Goal: Information Seeking & Learning: Learn about a topic

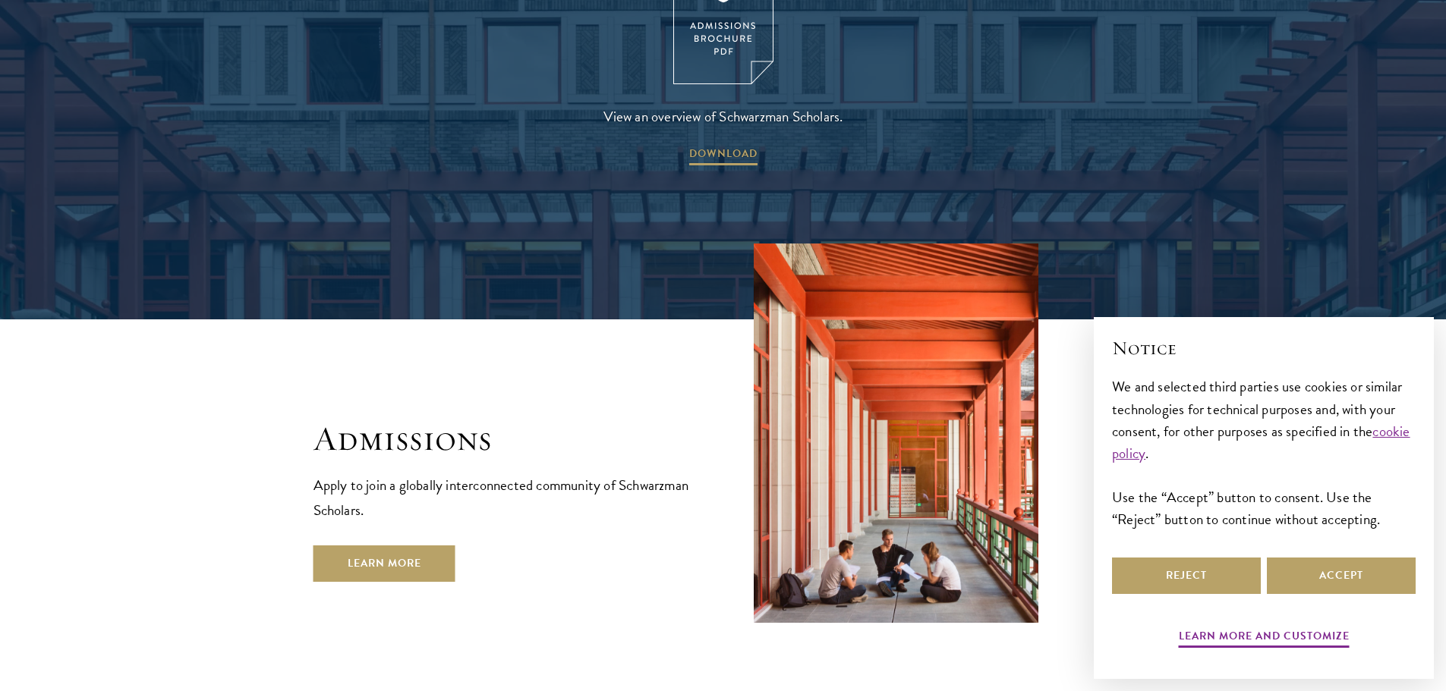
scroll to position [2428, 0]
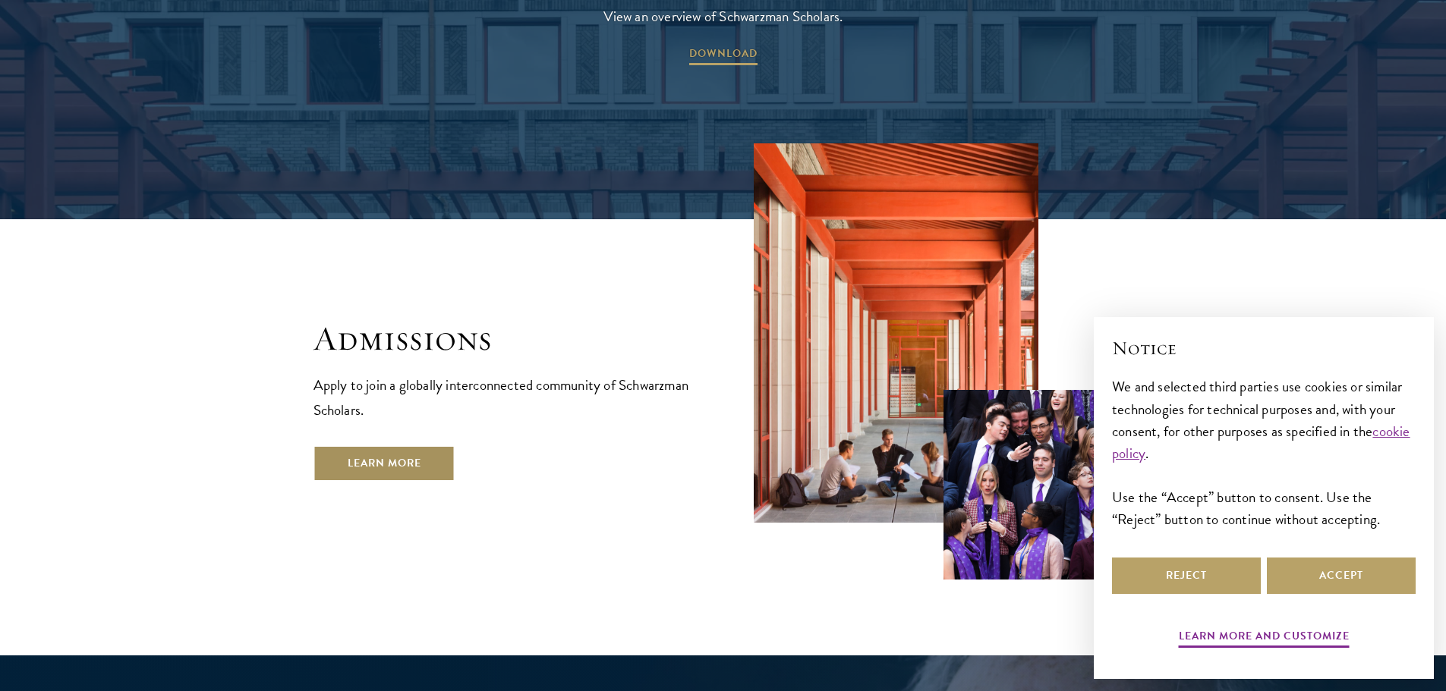
click at [442, 445] on link "Learn More" at bounding box center [384, 463] width 142 height 36
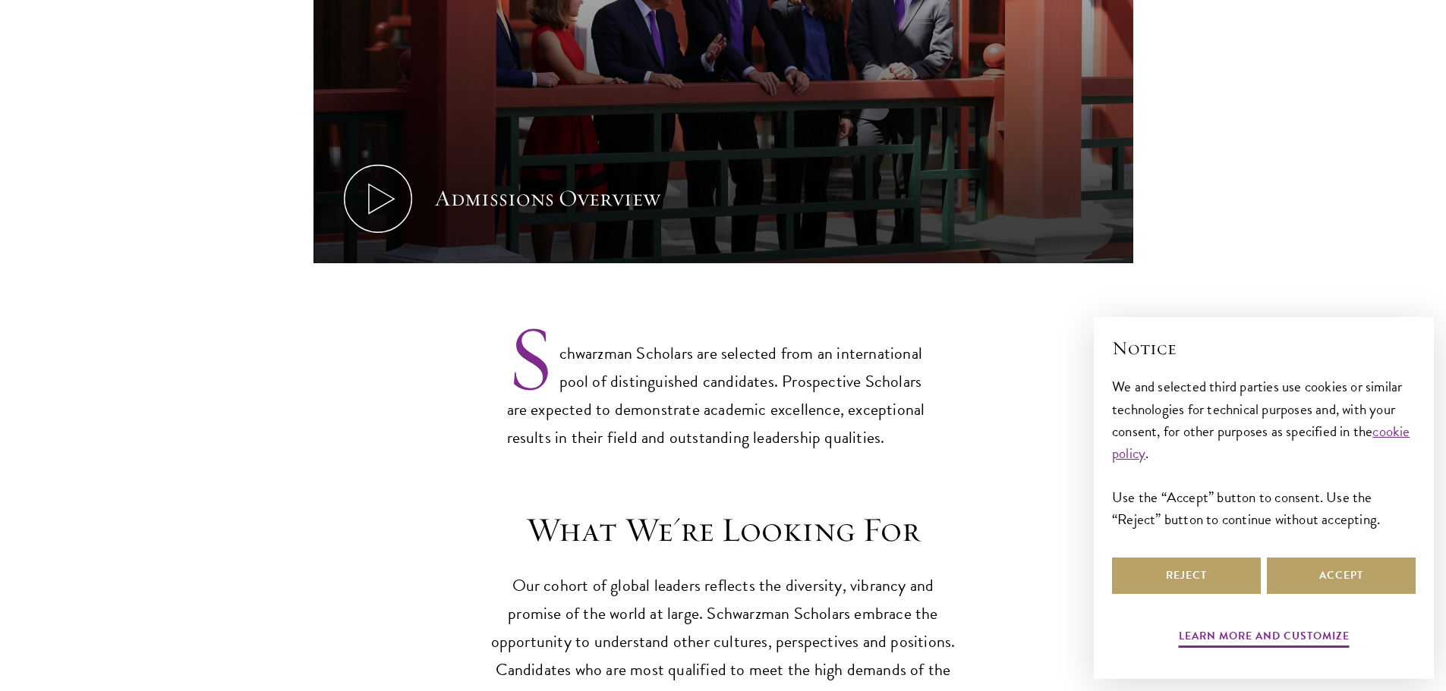
scroll to position [1290, 0]
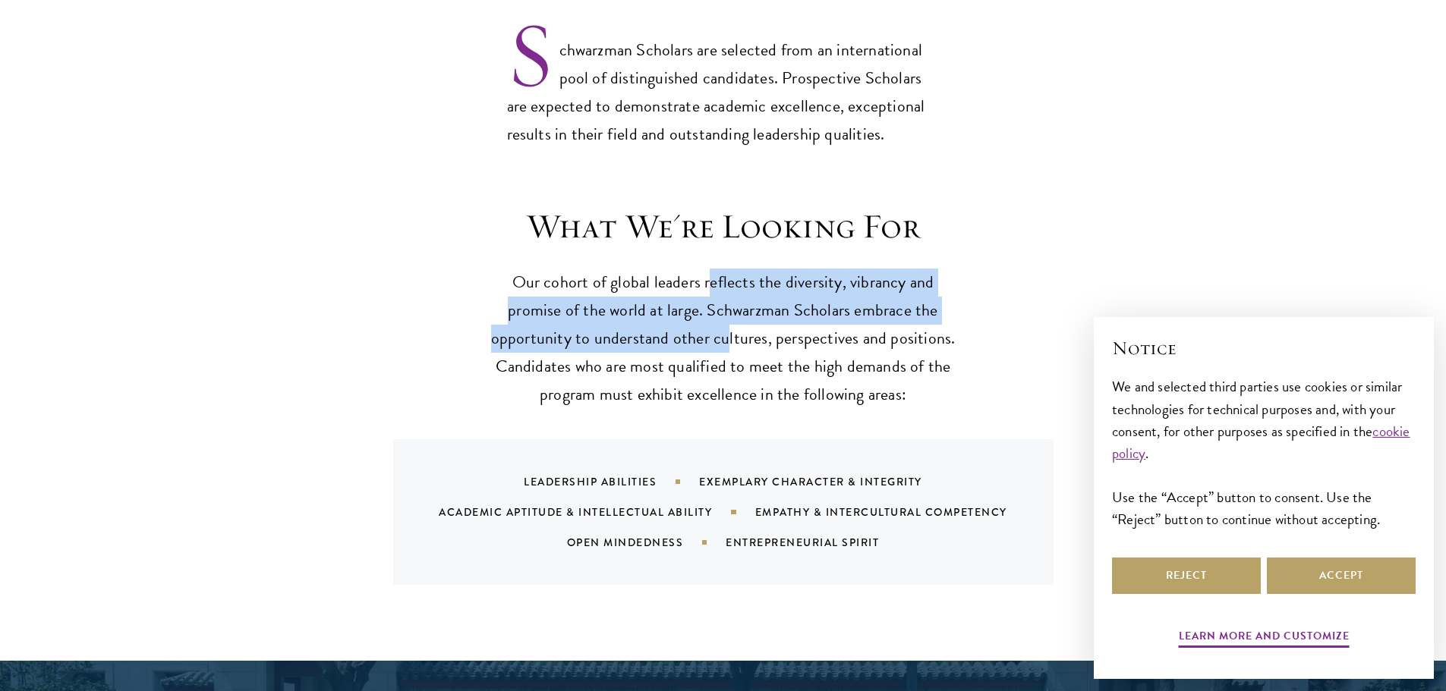
drag, startPoint x: 708, startPoint y: 260, endPoint x: 725, endPoint y: 320, distance: 63.2
click at [725, 320] on p "Our cohort of global leaders reflects the diversity, vibrancy and promise of th…" at bounding box center [723, 339] width 470 height 140
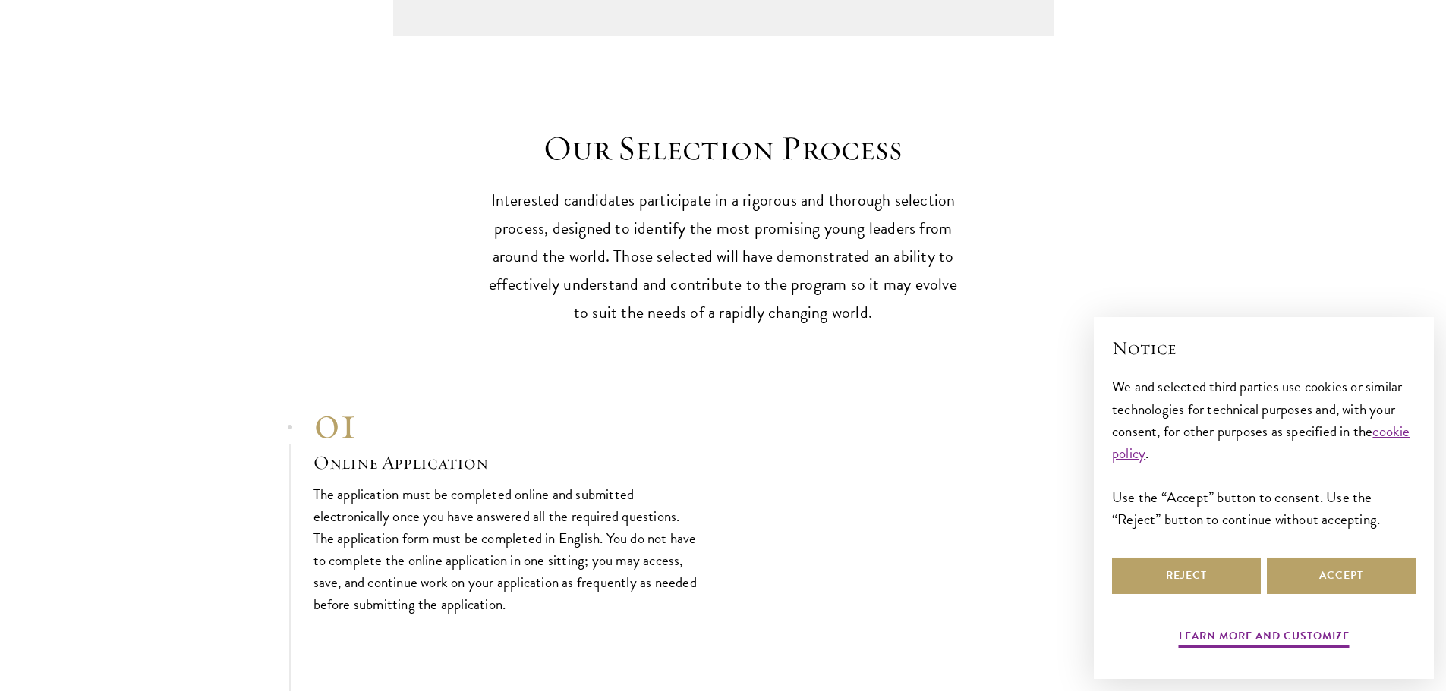
scroll to position [4325, 0]
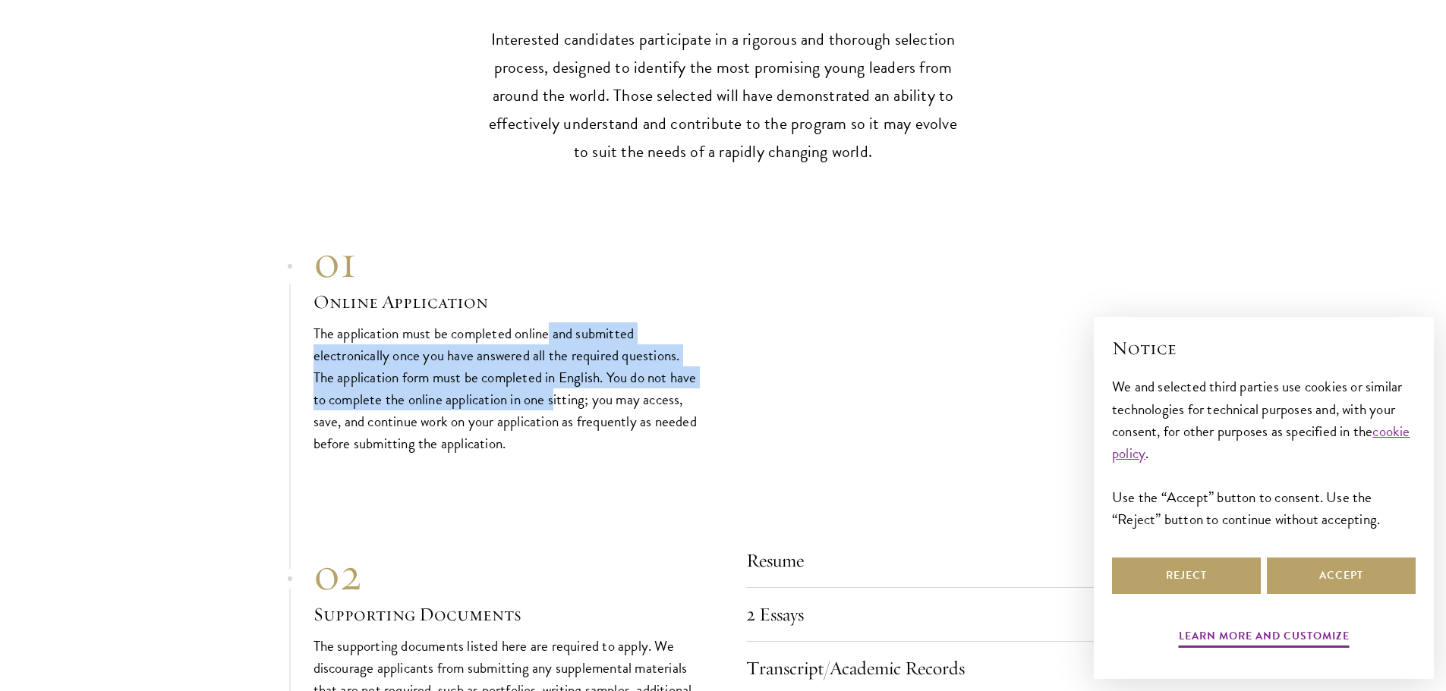
drag, startPoint x: 552, startPoint y: 295, endPoint x: 587, endPoint y: 365, distance: 77.7
click at [587, 365] on p "The application must be completed online and submitted electronically once you …" at bounding box center [506, 389] width 387 height 132
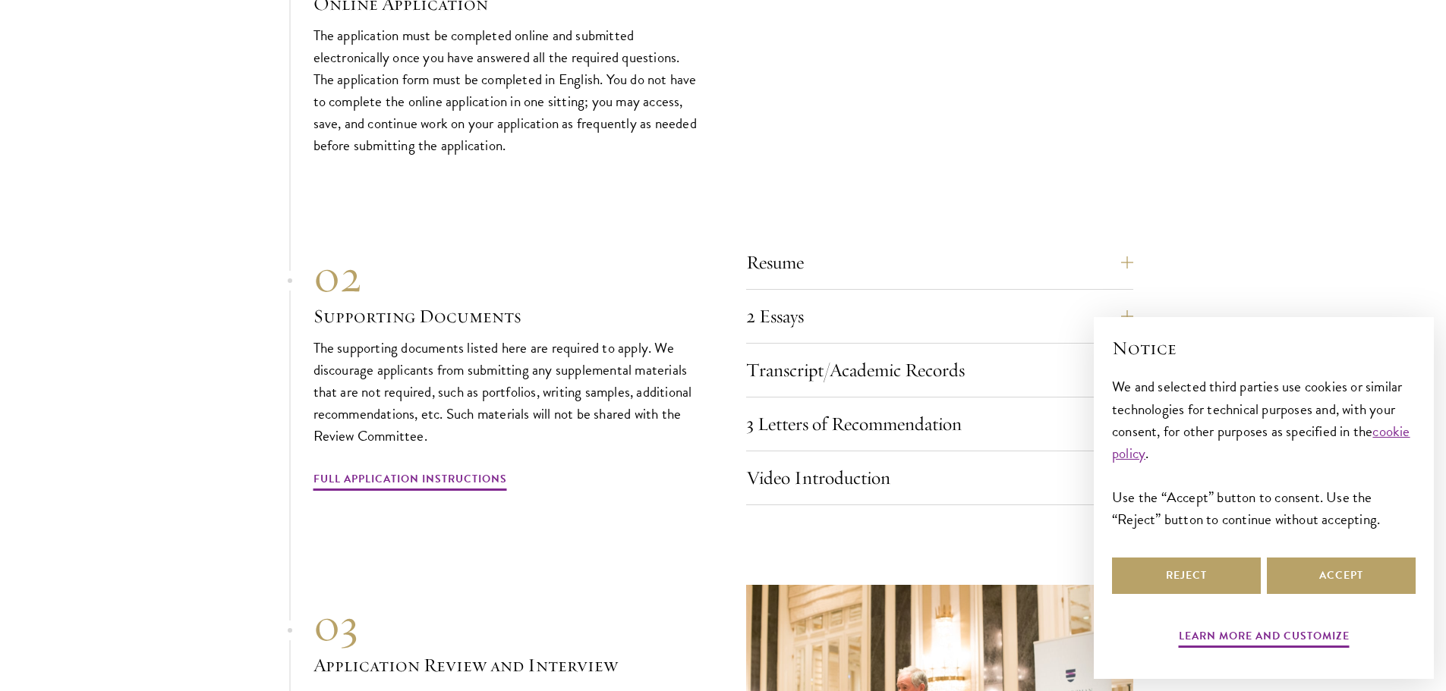
scroll to position [4705, 0]
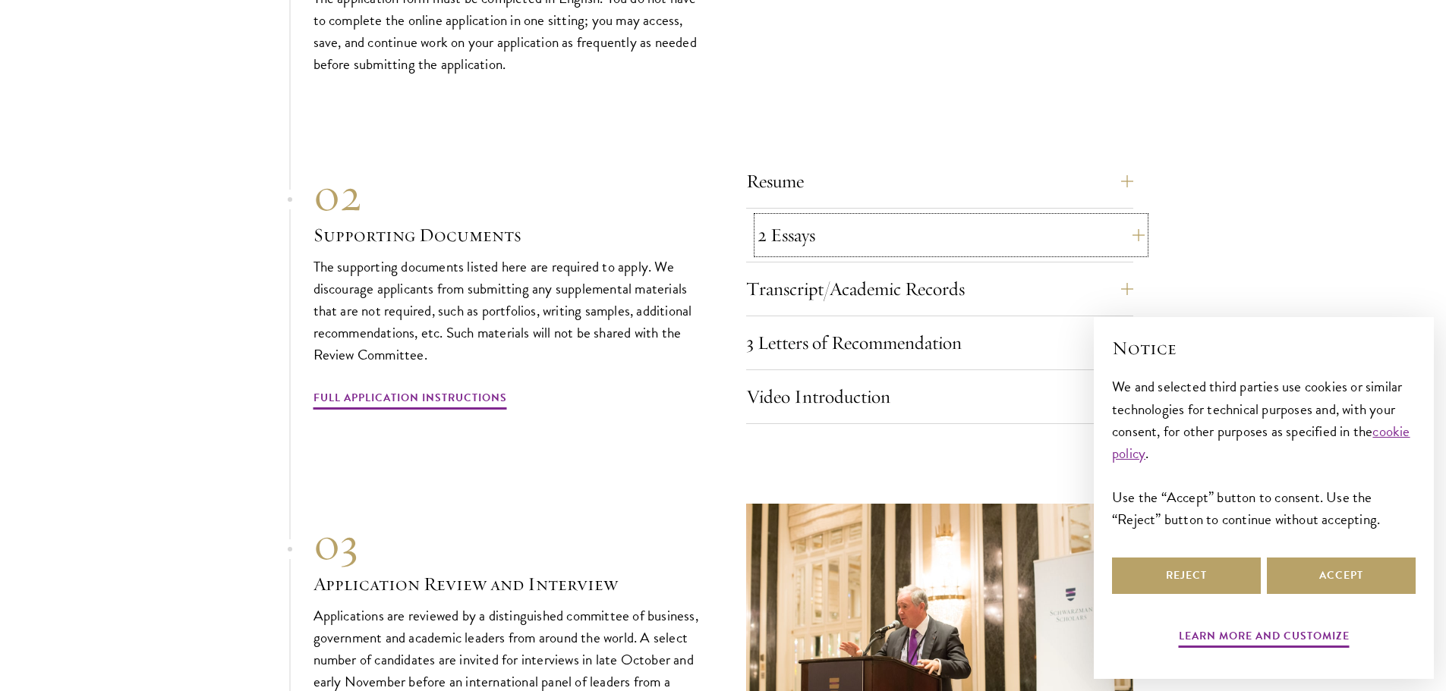
click at [801, 217] on button "2 Essays" at bounding box center [950, 235] width 387 height 36
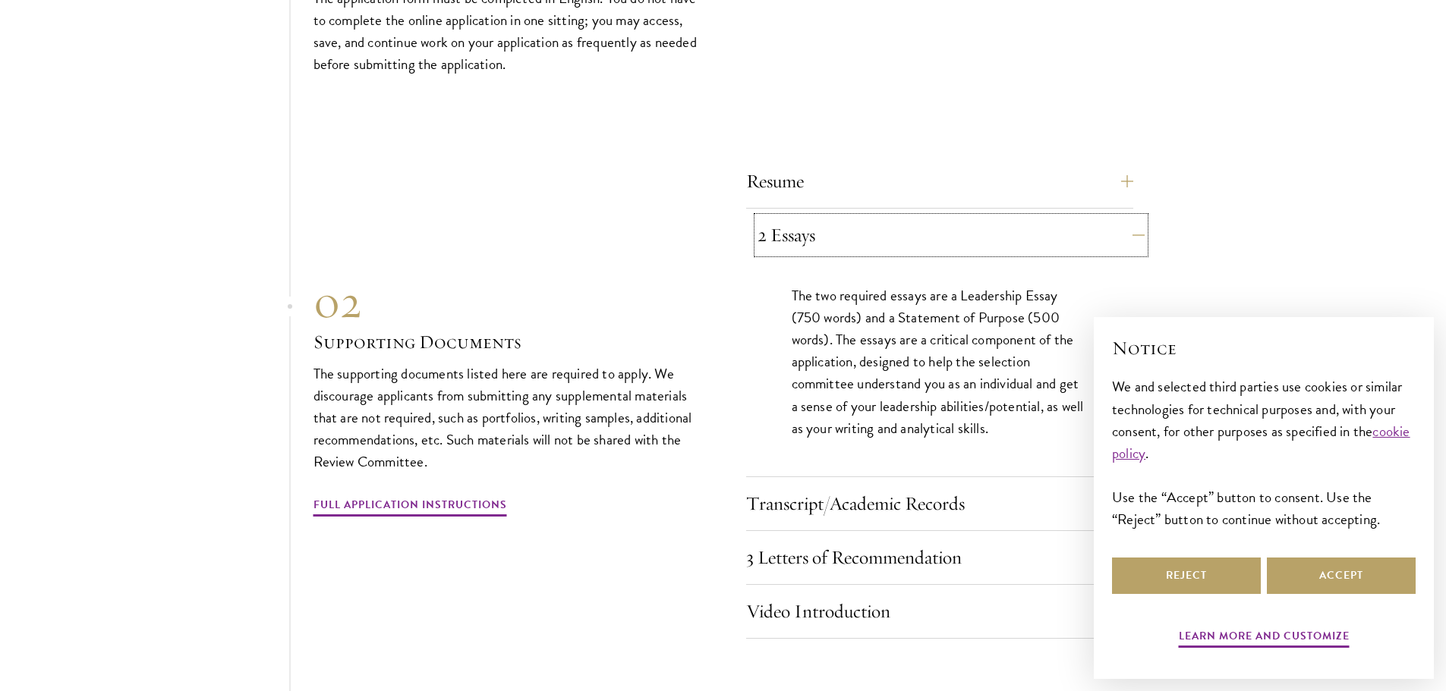
click at [801, 217] on button "2 Essays" at bounding box center [950, 235] width 387 height 36
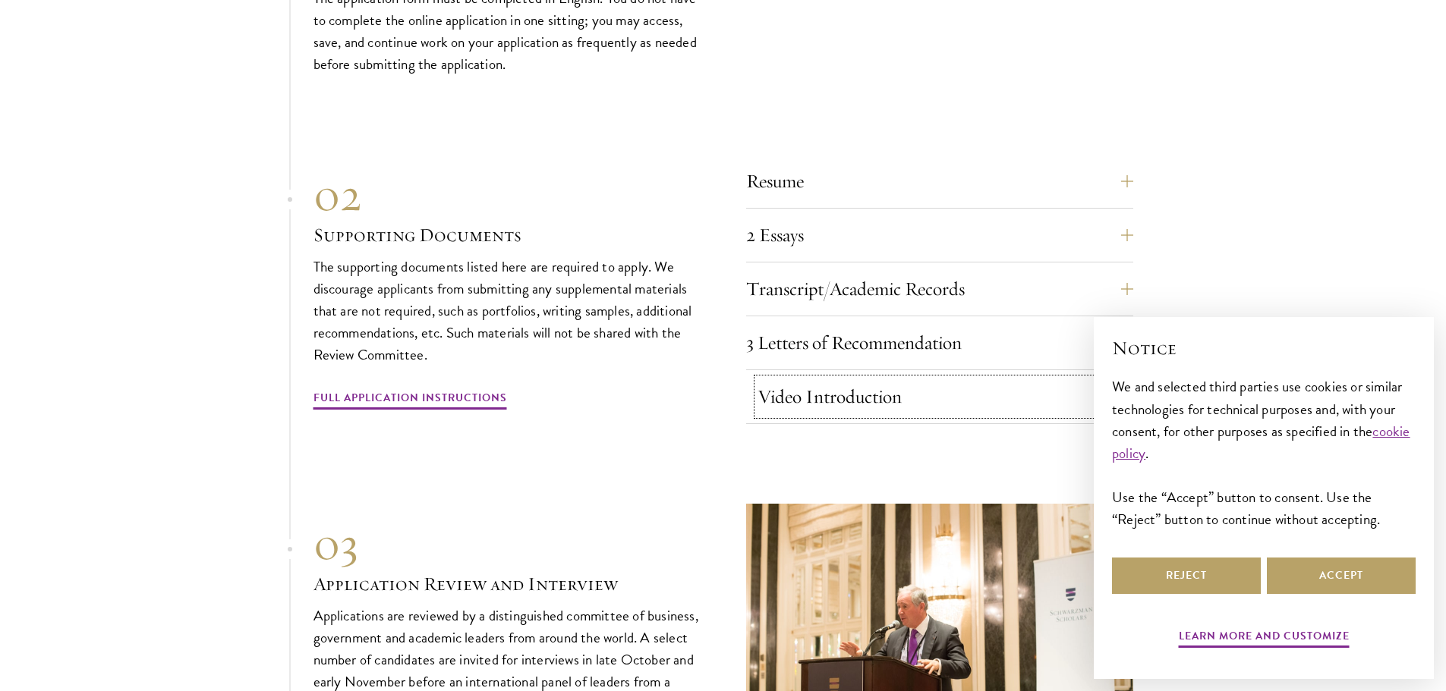
click at [807, 379] on button "Video Introduction" at bounding box center [950, 397] width 387 height 36
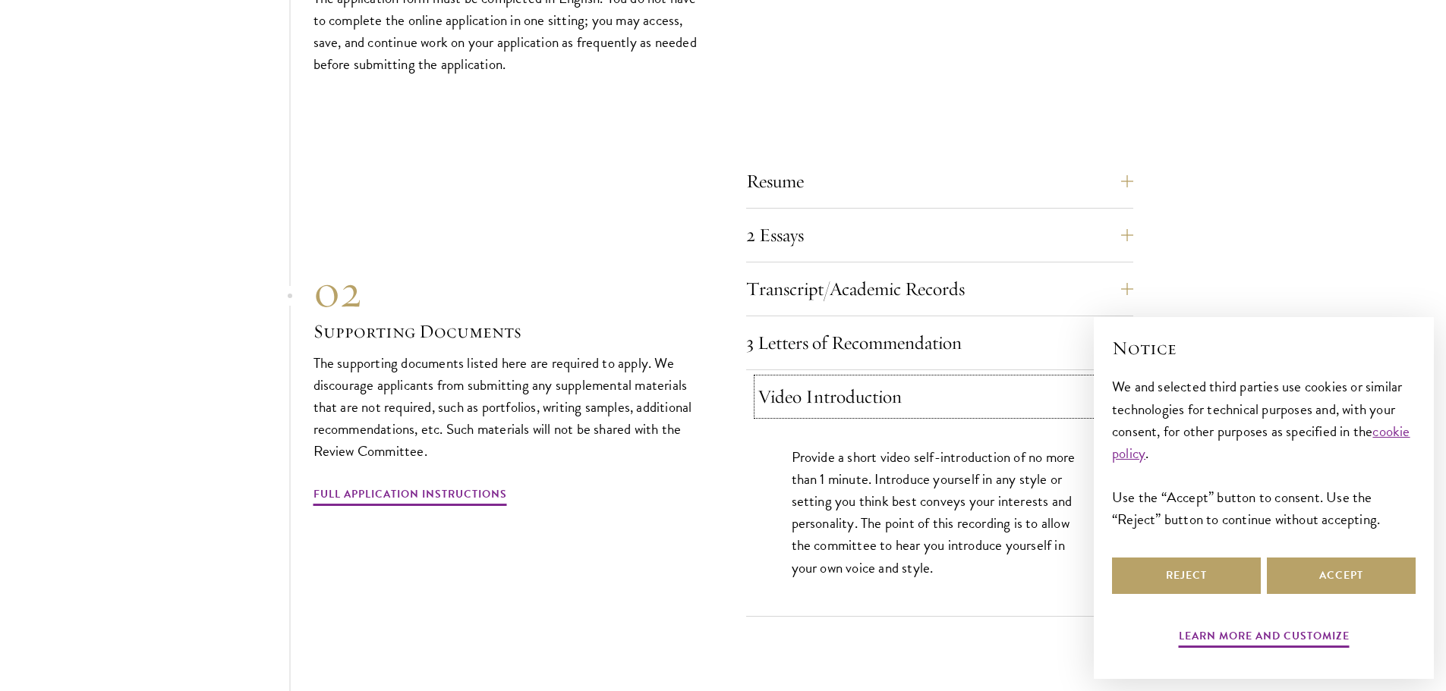
click at [808, 379] on button "Video Introduction" at bounding box center [950, 397] width 387 height 36
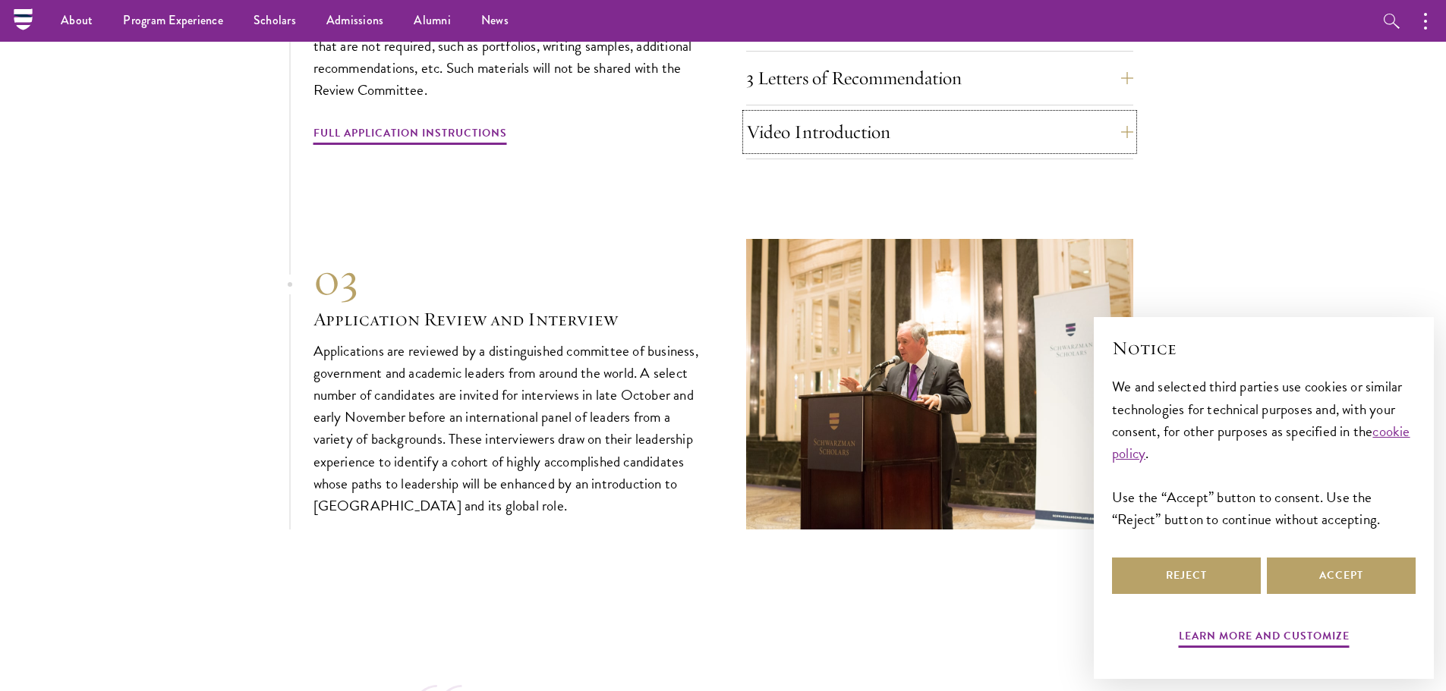
scroll to position [4933, 0]
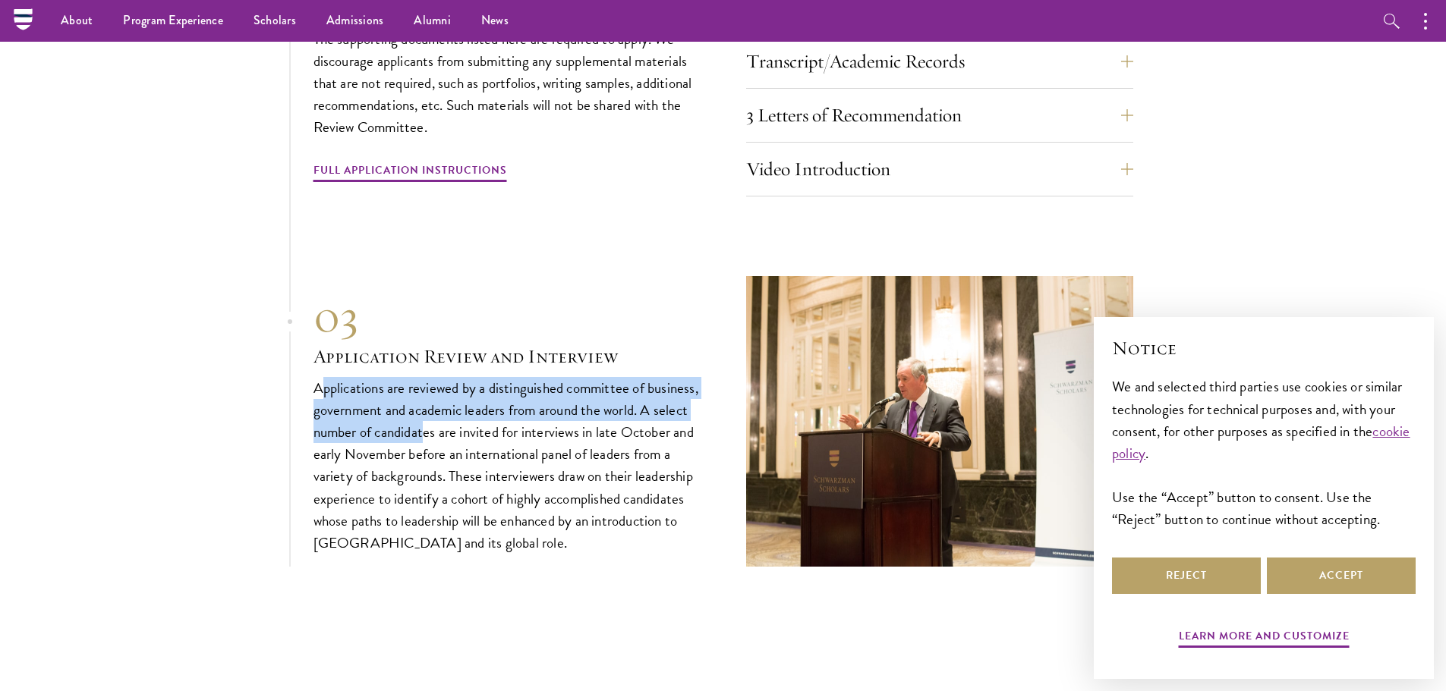
drag, startPoint x: 323, startPoint y: 345, endPoint x: 423, endPoint y: 411, distance: 121.0
click at [423, 411] on div "03 Application Review and Interview Applications are reviewed by a distinguishe…" at bounding box center [506, 421] width 387 height 265
click at [420, 411] on p "Applications are reviewed by a distinguished committee of business, government …" at bounding box center [506, 465] width 387 height 177
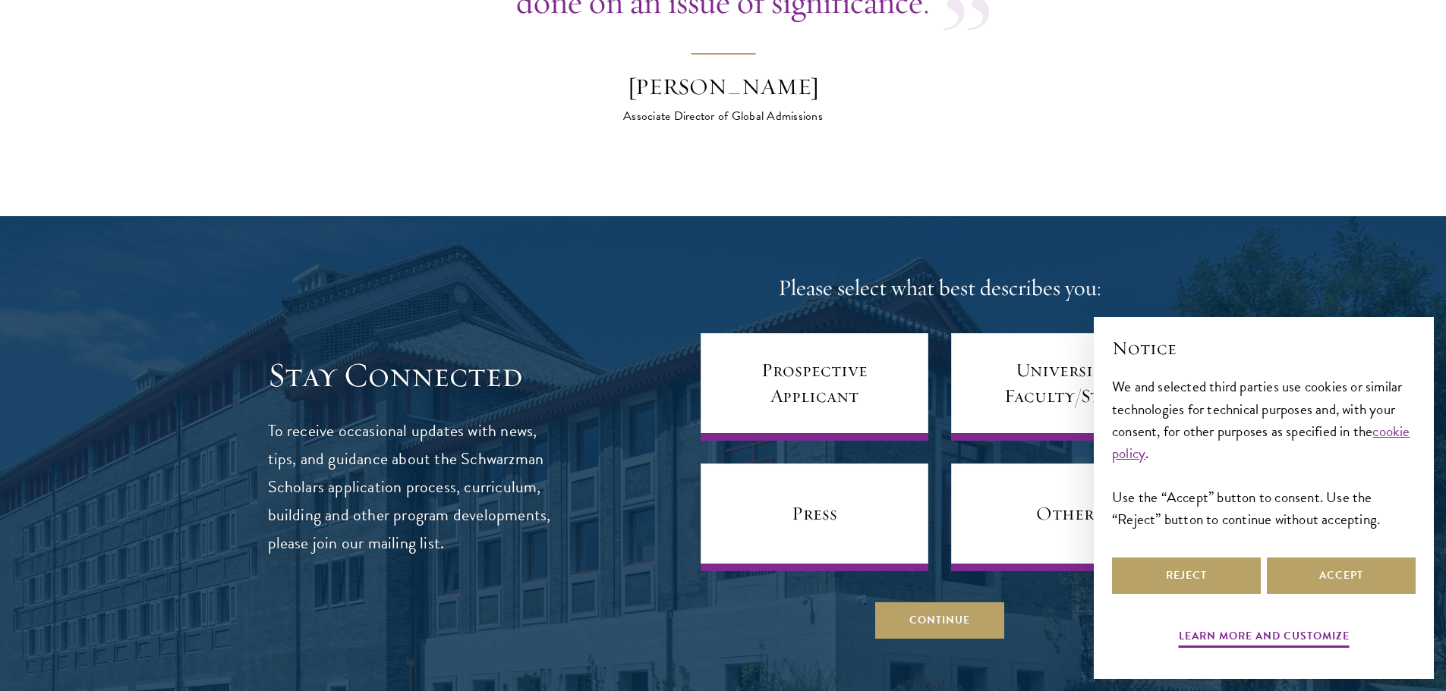
scroll to position [5843, 0]
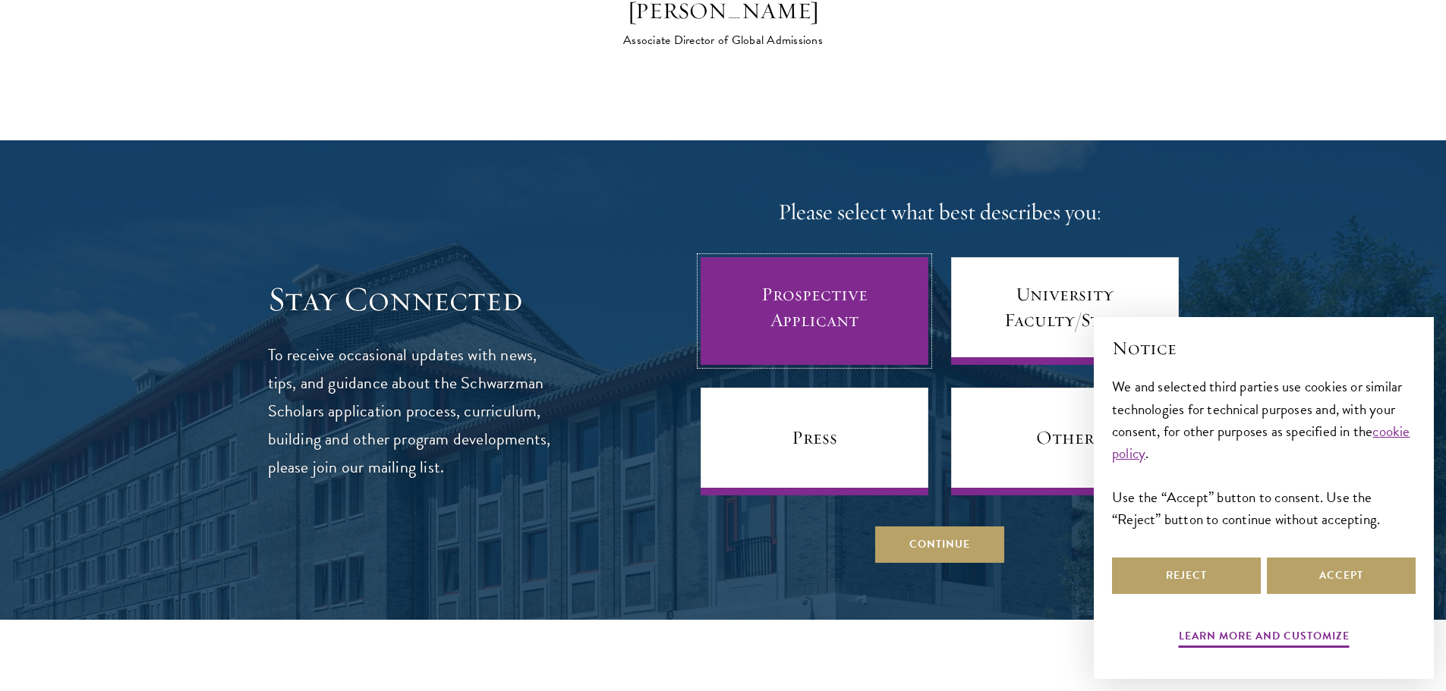
click at [875, 288] on link "Prospective Applicant" at bounding box center [814, 311] width 228 height 108
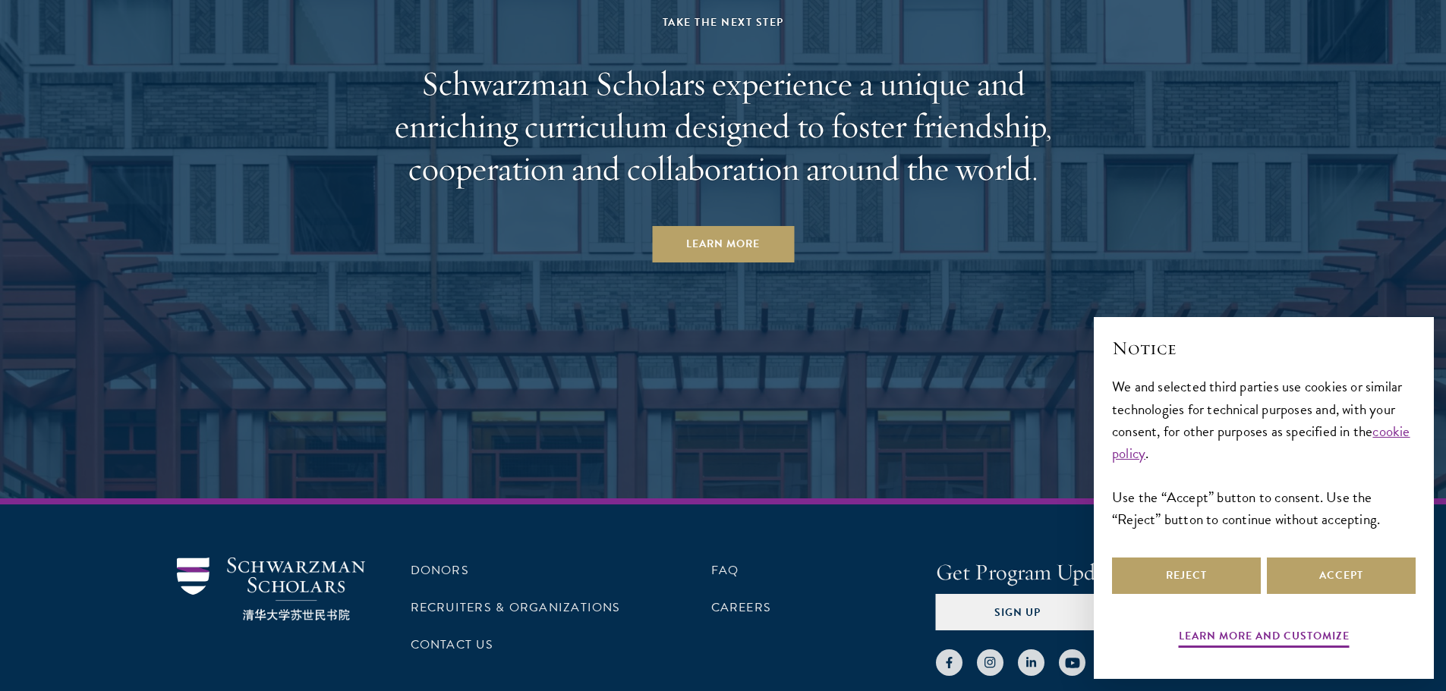
scroll to position [7519, 0]
